Goal: Task Accomplishment & Management: Use online tool/utility

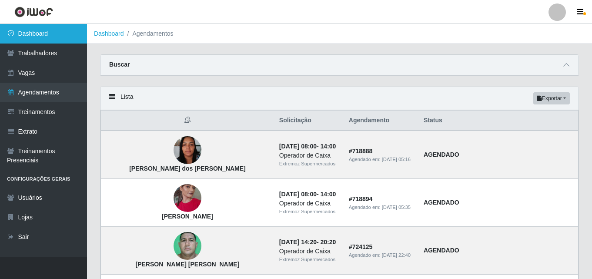
click at [37, 35] on link "Dashboard" at bounding box center [43, 34] width 87 height 20
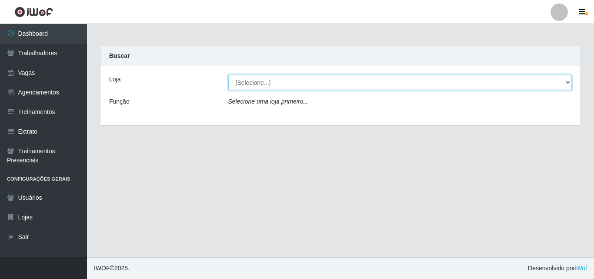
click at [300, 87] on select "[Selecione...] Extremoz Supermercados" at bounding box center [400, 82] width 344 height 15
select select "519"
click at [228, 75] on select "[Selecione...] Extremoz Supermercados" at bounding box center [400, 82] width 344 height 15
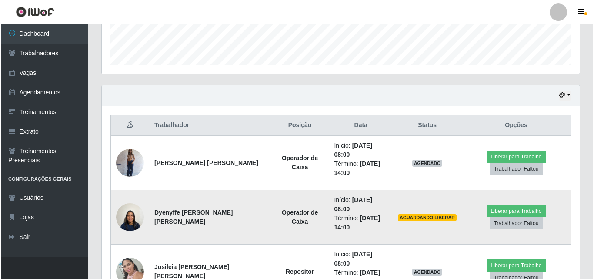
scroll to position [261, 0]
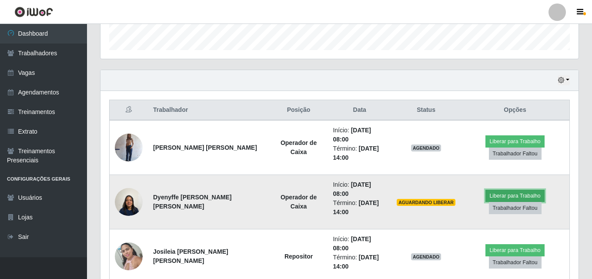
click at [510, 190] on button "Liberar para Trabalho" at bounding box center [515, 196] width 59 height 12
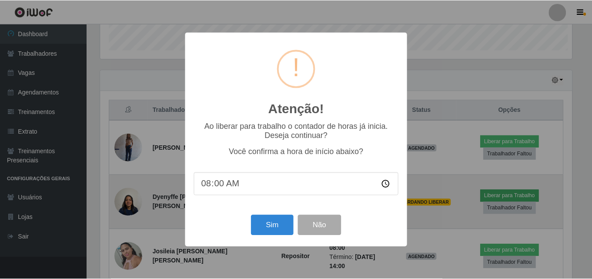
scroll to position [181, 474]
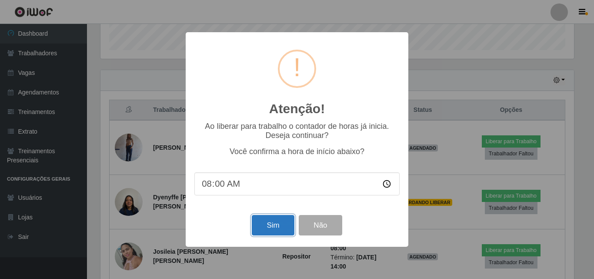
click at [282, 229] on button "Sim" at bounding box center [273, 225] width 42 height 20
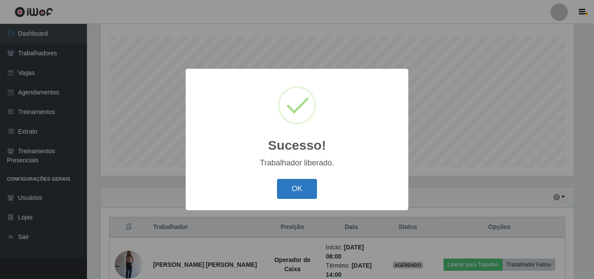
click at [298, 191] on button "OK" at bounding box center [297, 189] width 40 height 20
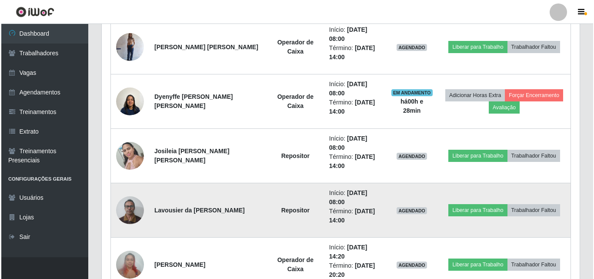
scroll to position [405, 0]
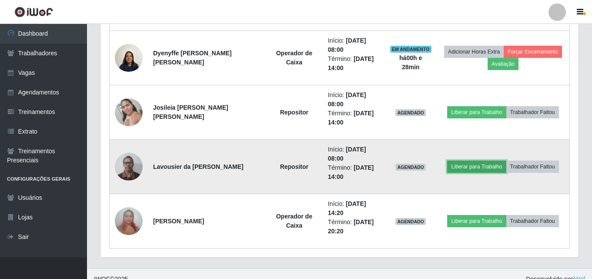
click at [476, 167] on button "Liberar para Trabalho" at bounding box center [476, 167] width 59 height 12
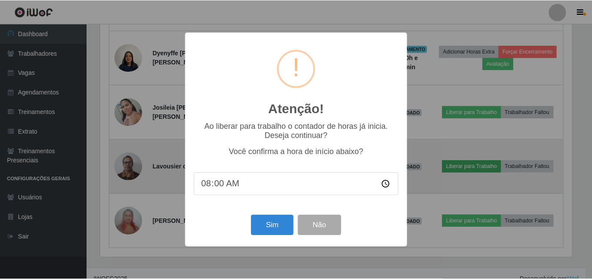
scroll to position [181, 474]
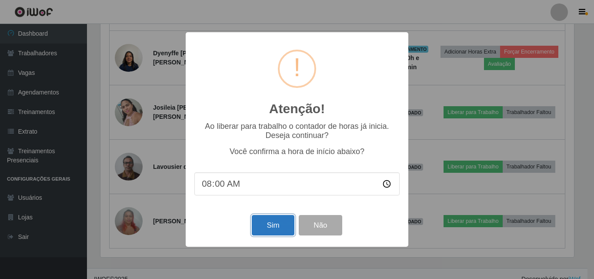
click at [271, 230] on button "Sim" at bounding box center [273, 225] width 42 height 20
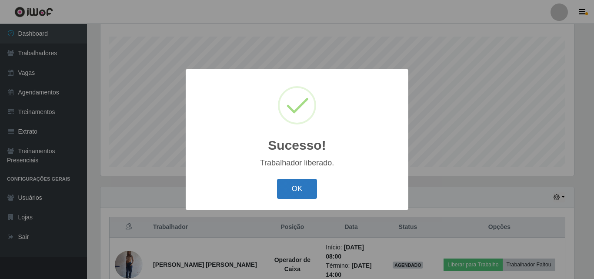
click at [313, 187] on button "OK" at bounding box center [297, 189] width 40 height 20
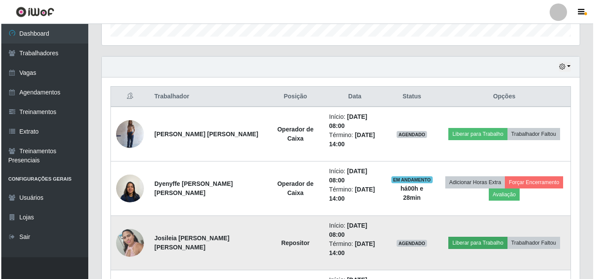
scroll to position [318, 0]
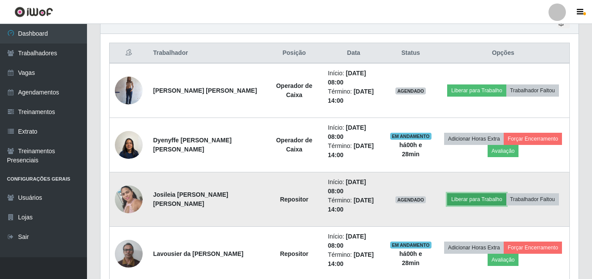
click at [463, 199] on button "Liberar para Trabalho" at bounding box center [476, 199] width 59 height 12
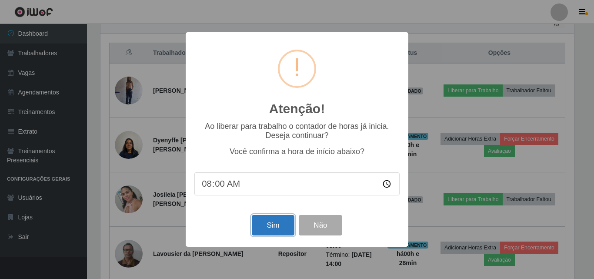
click at [271, 234] on button "Sim" at bounding box center [273, 225] width 42 height 20
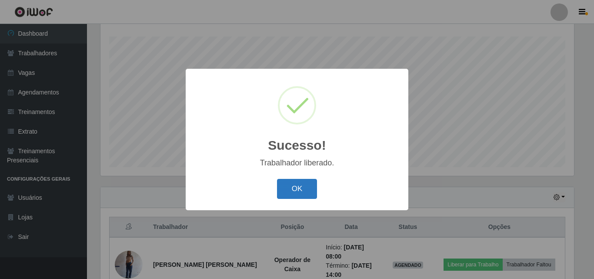
click at [295, 198] on button "OK" at bounding box center [297, 189] width 40 height 20
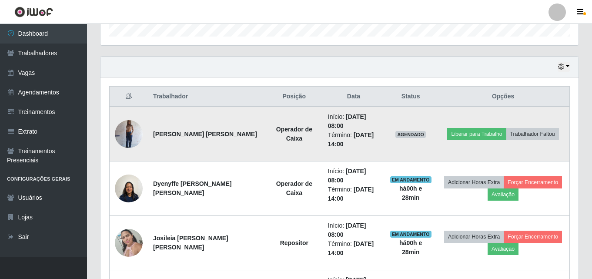
click at [123, 133] on img at bounding box center [129, 133] width 28 height 37
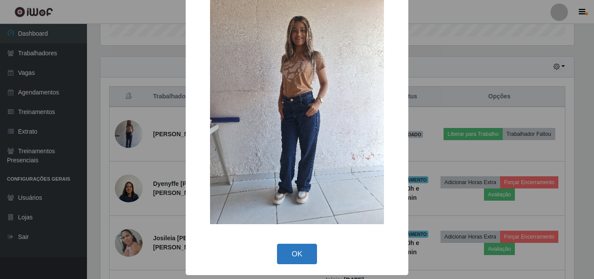
click at [297, 251] on button "OK" at bounding box center [297, 254] width 40 height 20
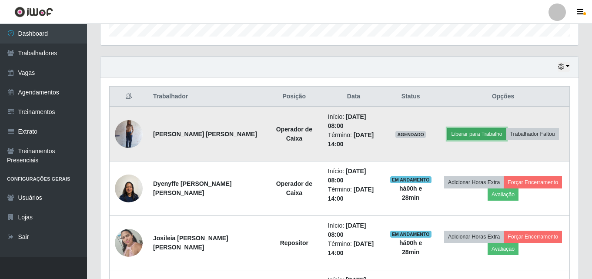
click at [467, 135] on button "Liberar para Trabalho" at bounding box center [476, 134] width 59 height 12
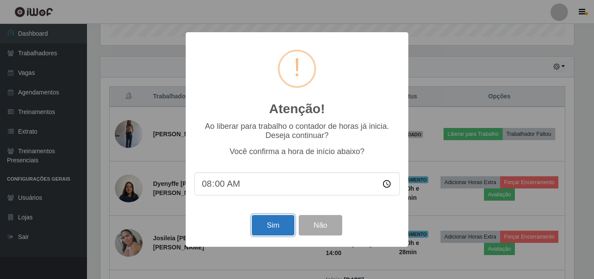
click at [254, 234] on button "Sim" at bounding box center [273, 225] width 42 height 20
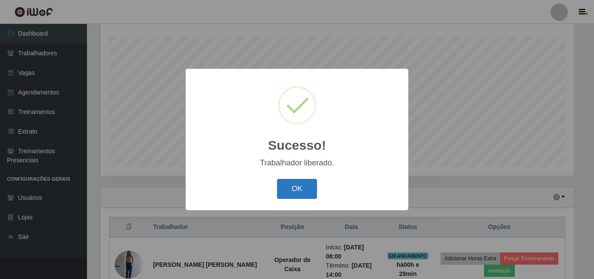
click at [306, 195] on button "OK" at bounding box center [297, 189] width 40 height 20
